Goal: Information Seeking & Learning: Learn about a topic

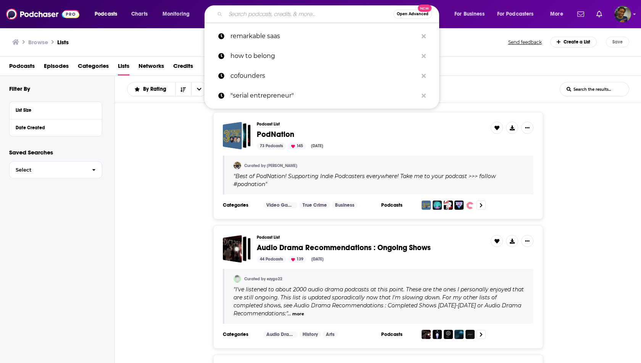
click at [363, 16] on input "Search podcasts, credits, & more..." at bounding box center [310, 14] width 168 height 12
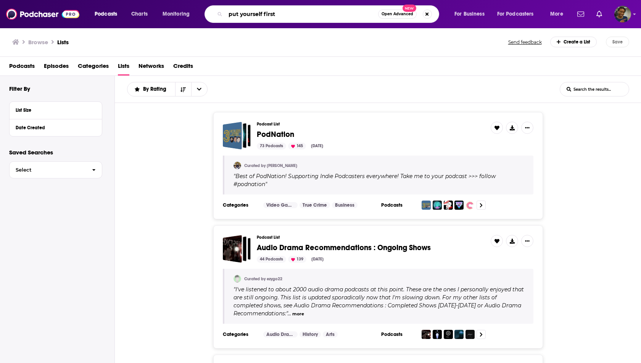
type input "put yourself first"
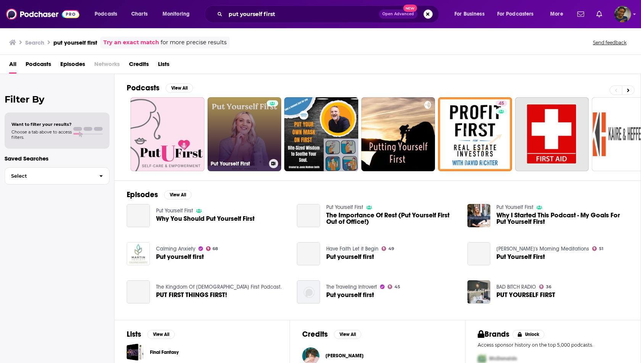
click at [227, 133] on link "Put Yourself First" at bounding box center [245, 134] width 74 height 74
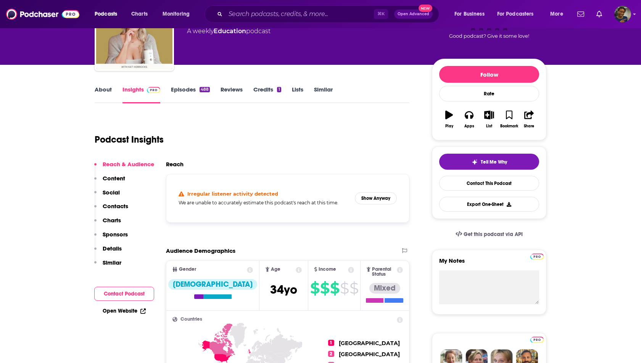
scroll to position [69, 0]
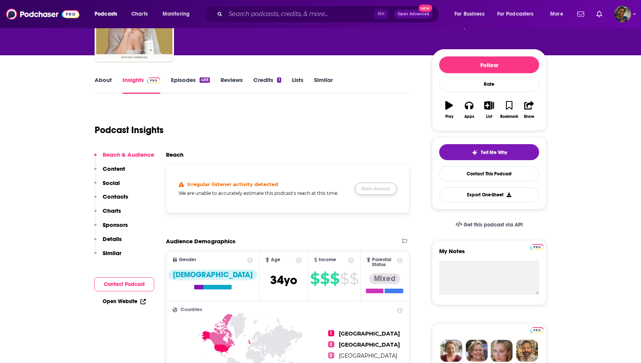
click at [369, 186] on button "Show Anyway" at bounding box center [376, 189] width 42 height 12
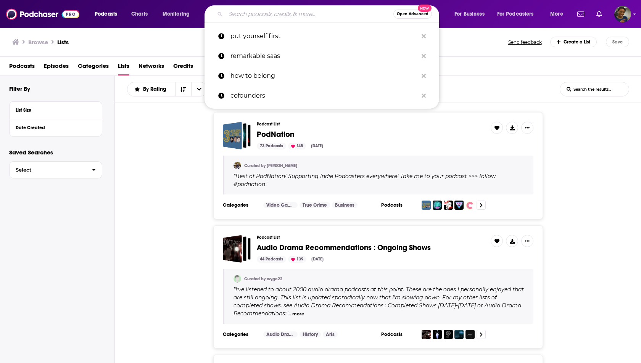
click at [249, 16] on input "Search podcasts, credits, & more..." at bounding box center [310, 14] width 168 height 12
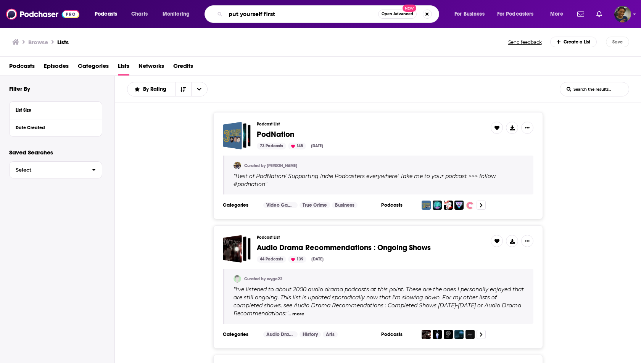
type input "put yourself first"
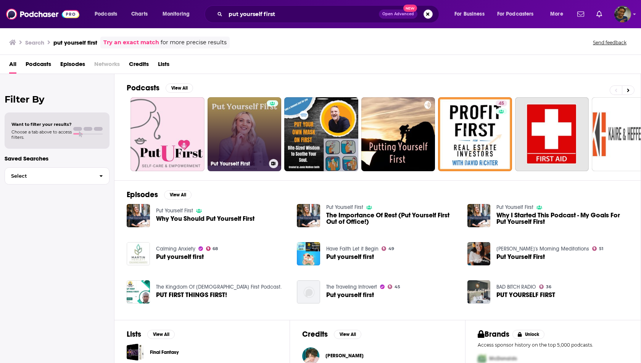
click at [248, 121] on link "Put Yourself First" at bounding box center [245, 134] width 74 height 74
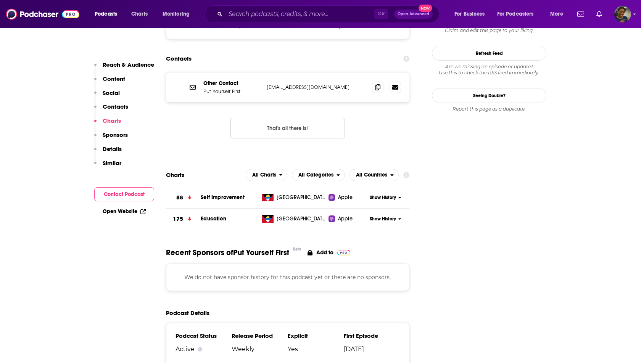
scroll to position [711, 0]
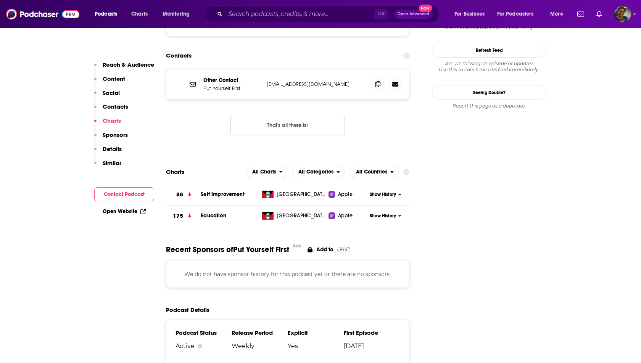
click at [121, 94] on div "Reach & Audience Content Social Contacts Charts Sponsors Details Similar" at bounding box center [124, 117] width 60 height 112
click at [111, 93] on p "Social" at bounding box center [111, 92] width 17 height 7
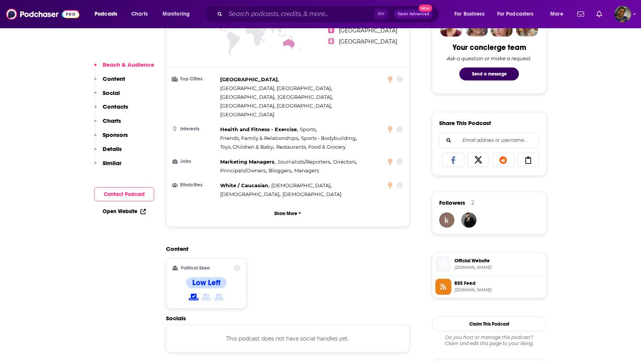
scroll to position [396, 0]
